Goal: Navigation & Orientation: Find specific page/section

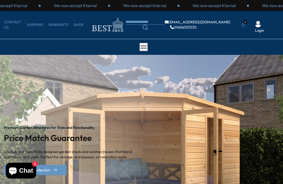
click at [145, 47] on span at bounding box center [143, 47] width 6 height 1
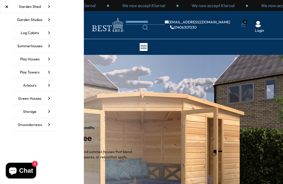
click at [34, 8] on link "Garden Shed" at bounding box center [34, 6] width 42 height 13
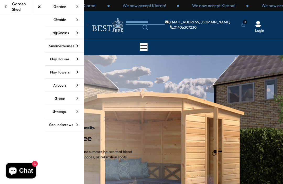
click at [61, 20] on link "Garden Studios" at bounding box center [64, 19] width 39 height 13
click at [62, 20] on link "Garden Studios" at bounding box center [65, 19] width 37 height 13
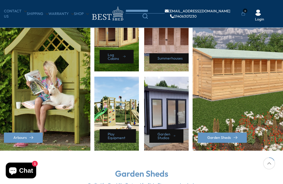
scroll to position [258, 0]
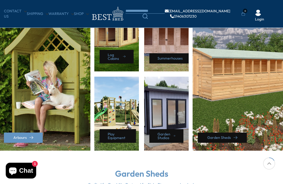
click at [236, 141] on link "Garden Sheds" at bounding box center [222, 137] width 49 height 10
